Goal: Transaction & Acquisition: Download file/media

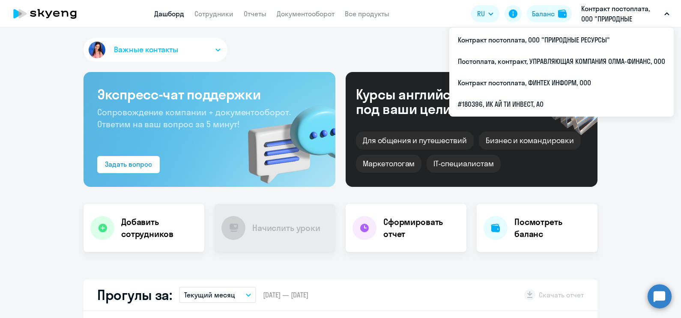
click at [665, 12] on button "Контракт постоплата, ООО "ПРИРОДНЫЕ РЕСУРСЫ"" at bounding box center [625, 13] width 97 height 21
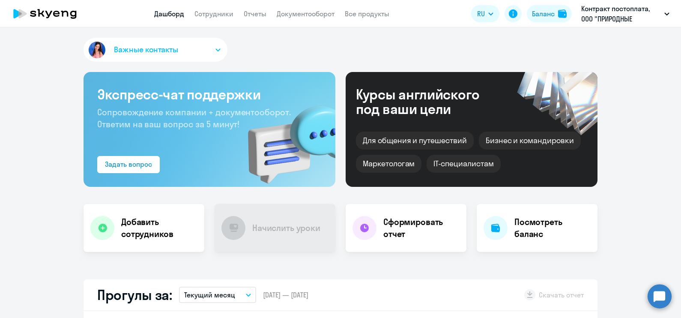
click at [665, 12] on button "Контракт постоплата, ООО "ПРИРОДНЫЕ РЕСУРСЫ"" at bounding box center [625, 13] width 97 height 21
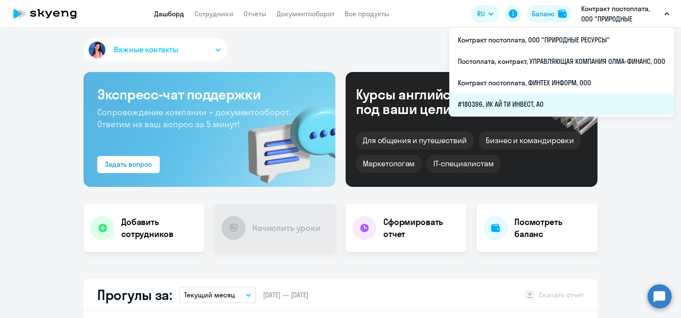
click at [542, 99] on li "#180396, ИК АЙ ТИ ИНВЕСТ, АО" at bounding box center [561, 103] width 224 height 21
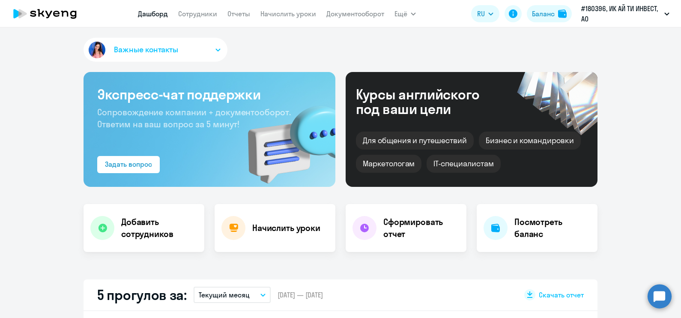
select select "30"
click at [342, 8] on nav "[PERSON_NAME] Отчеты Начислить уроки Документооборот" at bounding box center [261, 13] width 246 height 17
click at [342, 19] on nav "[PERSON_NAME] Отчеты Начислить уроки Документооборот" at bounding box center [261, 13] width 246 height 17
click at [342, 18] on app-menu-item-link "Документооборот" at bounding box center [355, 14] width 58 height 11
click at [343, 10] on link "Документооборот" at bounding box center [355, 13] width 58 height 9
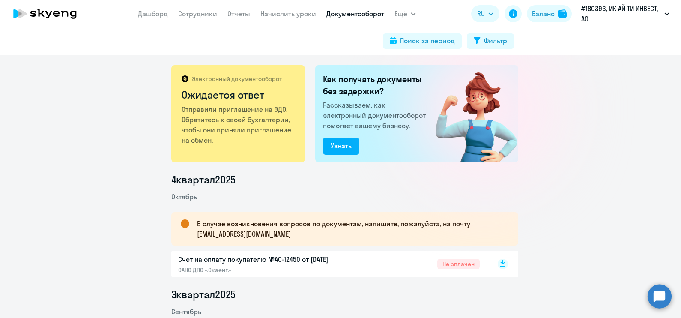
click at [499, 265] on rect at bounding box center [503, 264] width 10 height 10
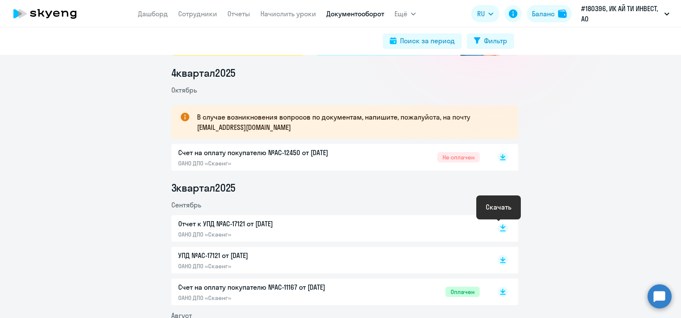
click at [498, 229] on rect at bounding box center [503, 228] width 10 height 10
drag, startPoint x: 660, startPoint y: 183, endPoint x: 654, endPoint y: 169, distance: 15.4
